Goal: Information Seeking & Learning: Learn about a topic

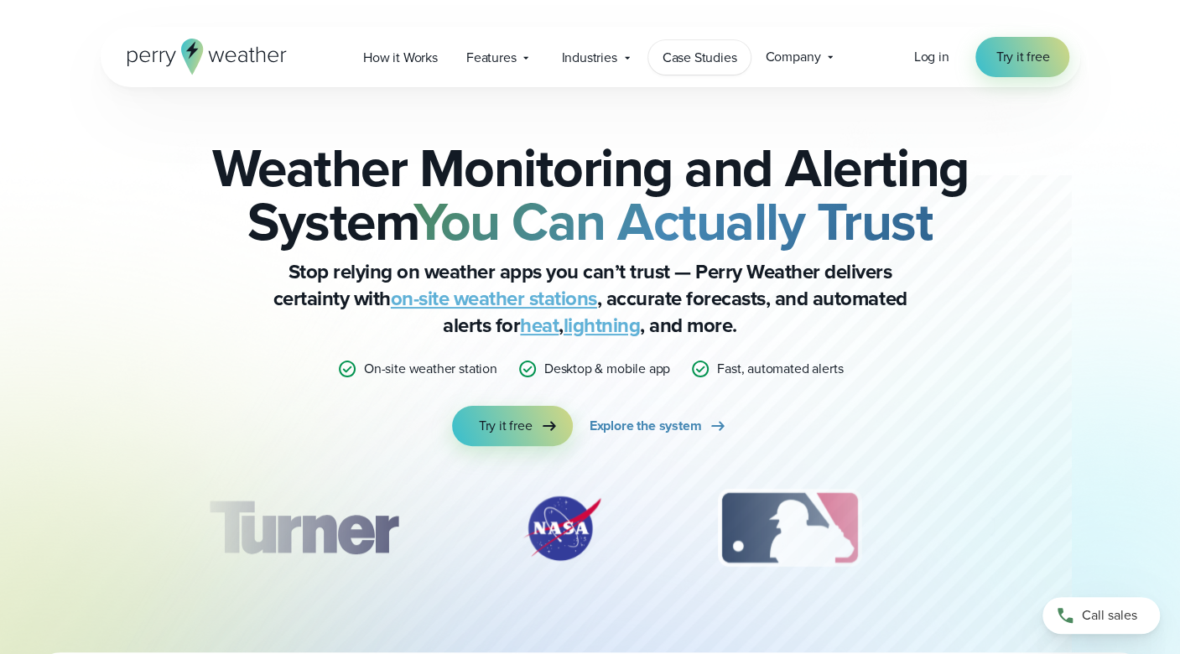
click at [691, 66] on span "Case Studies" at bounding box center [700, 58] width 75 height 20
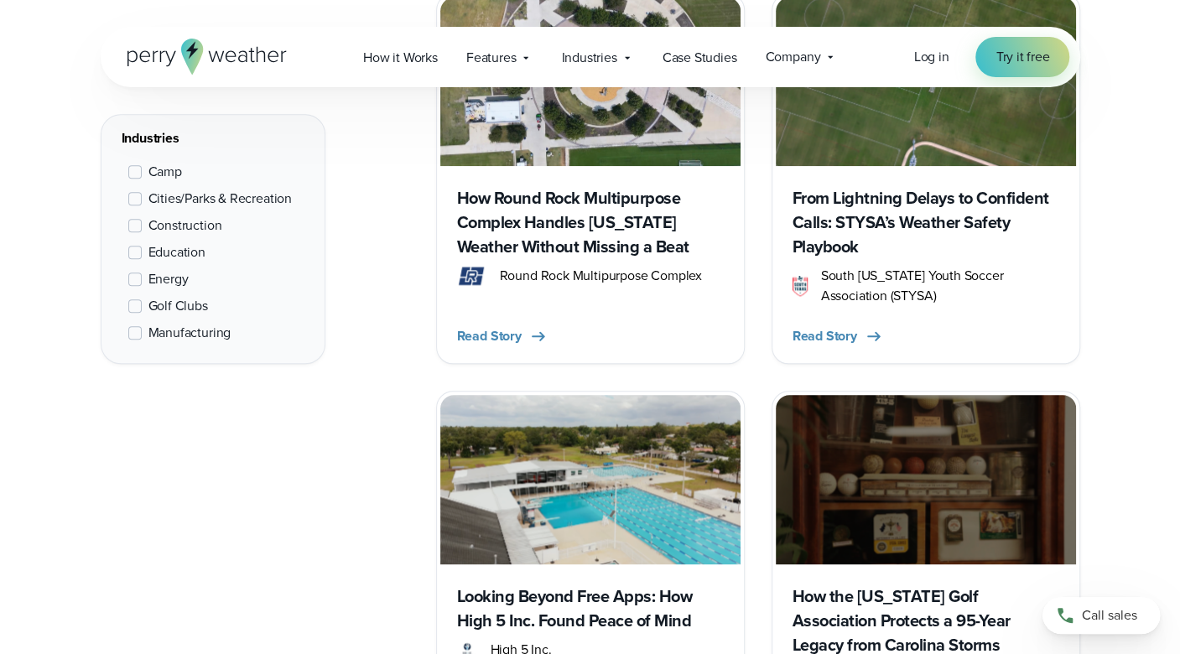
scroll to position [951, 0]
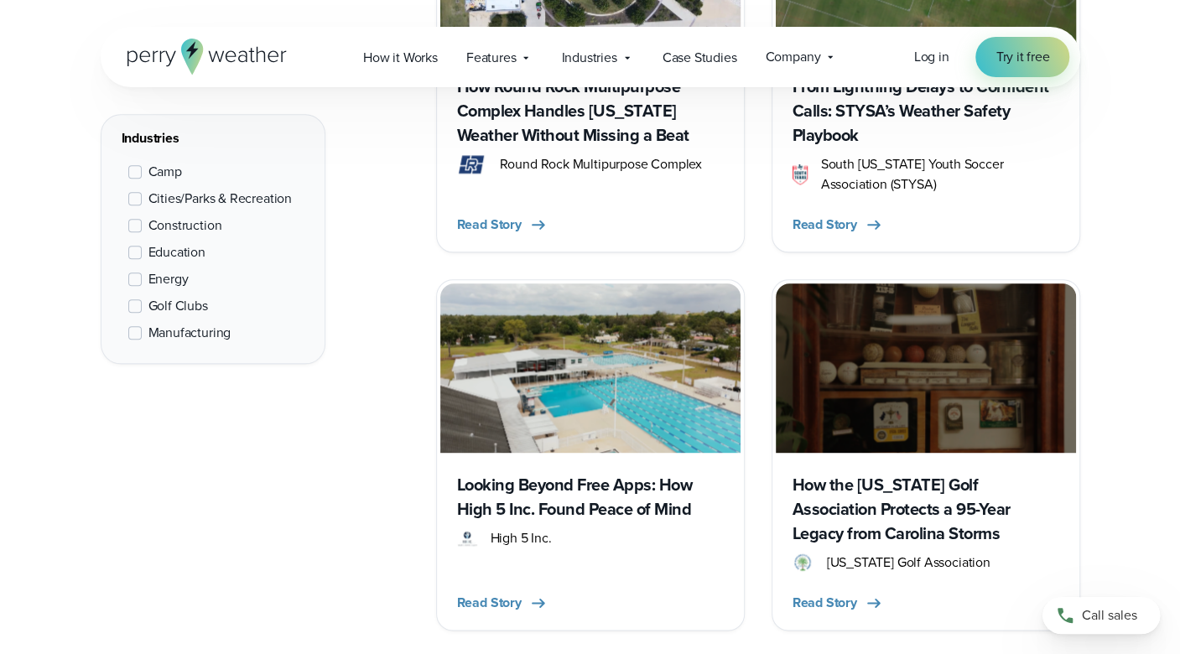
click at [869, 508] on h3 "How the South Carolina Golf Association Protects a 95-Year Legacy from Carolina…" at bounding box center [926, 509] width 267 height 73
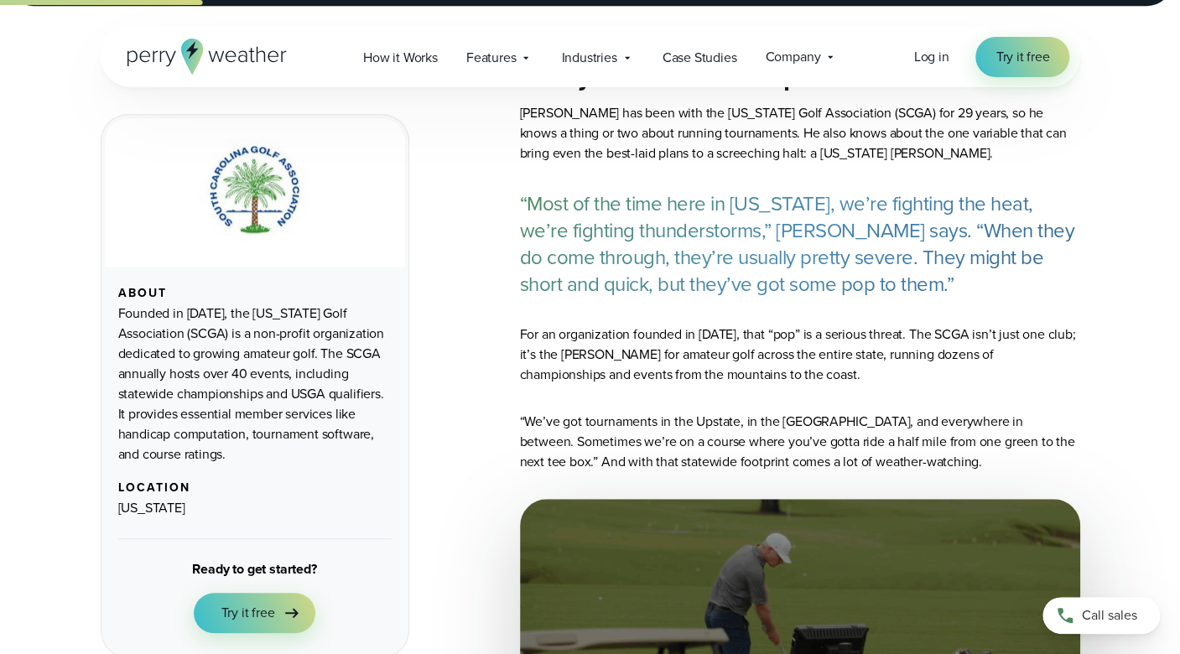
scroll to position [459, 0]
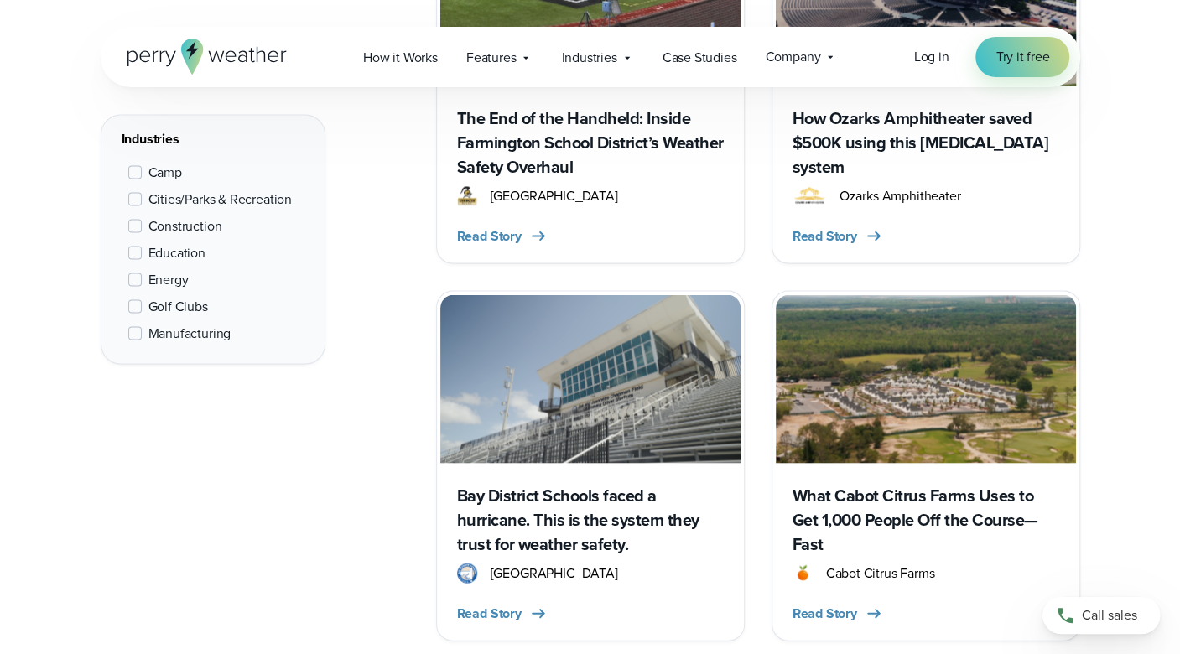
scroll to position [1696, 0]
click at [893, 362] on img at bounding box center [926, 378] width 300 height 169
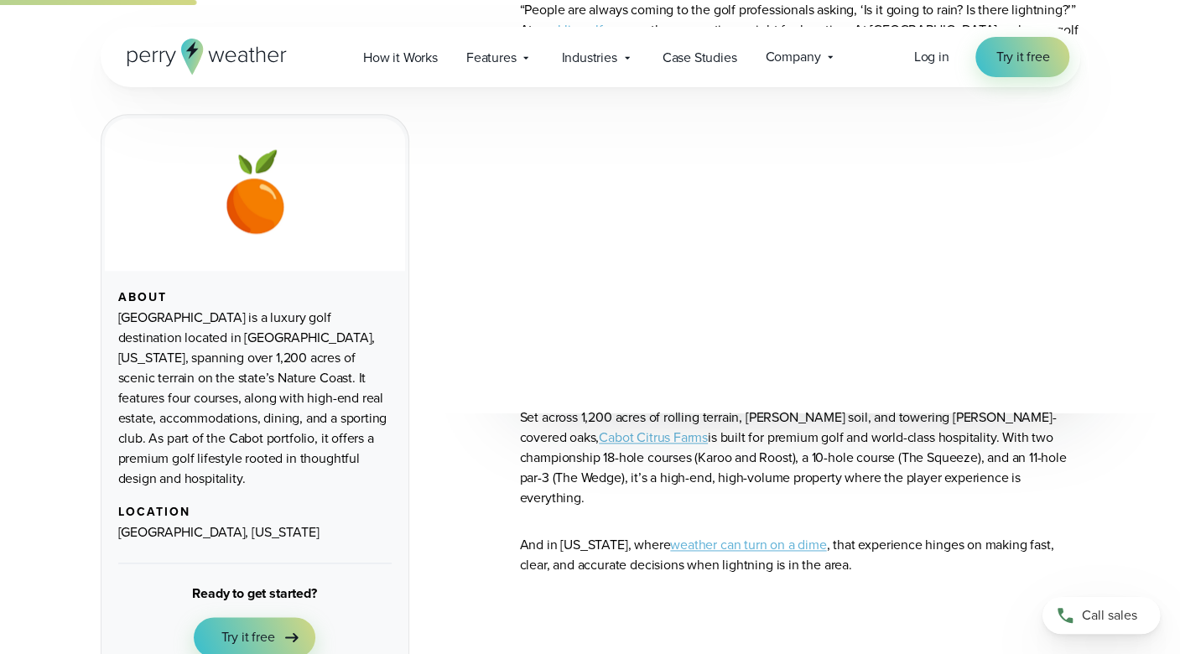
scroll to position [1129, 0]
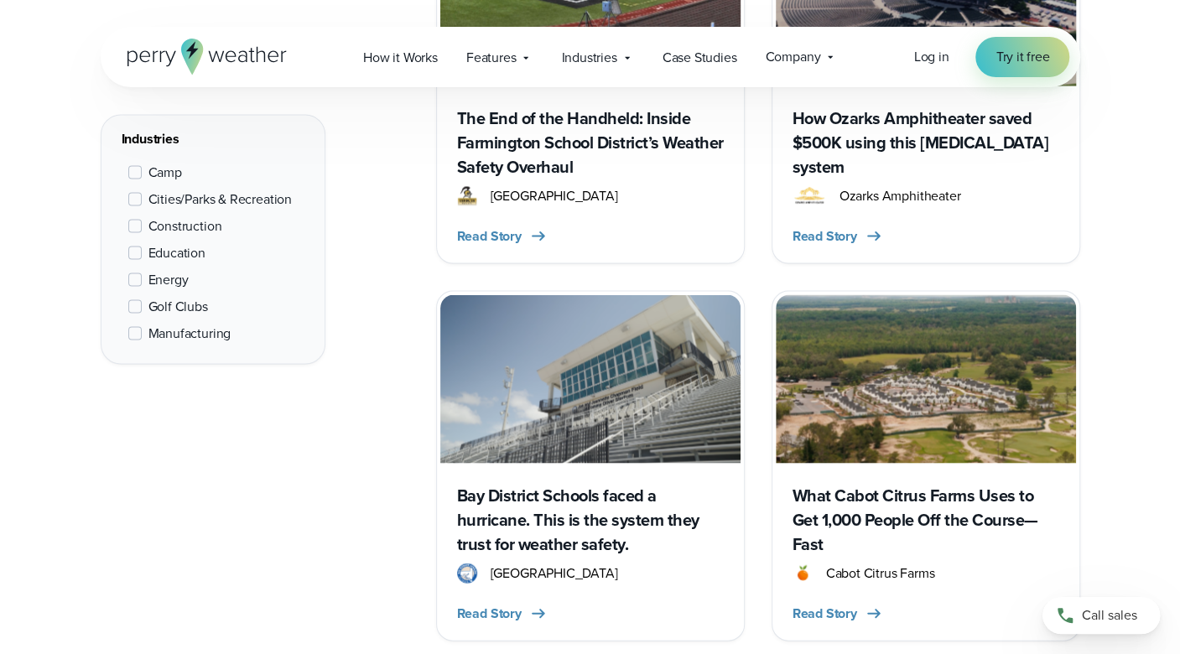
scroll to position [1696, 0]
